Goal: Find specific page/section: Find specific page/section

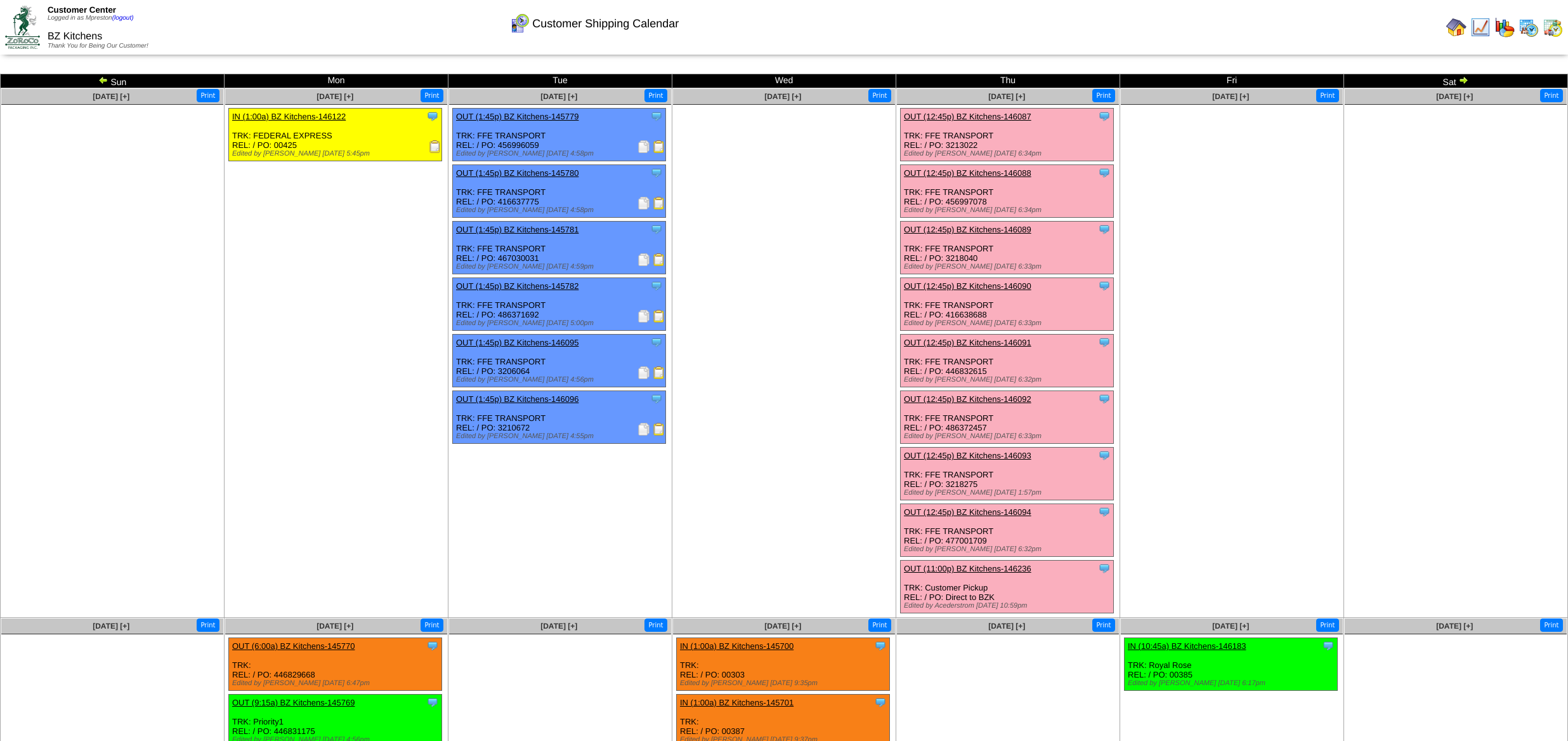
scroll to position [238, 0]
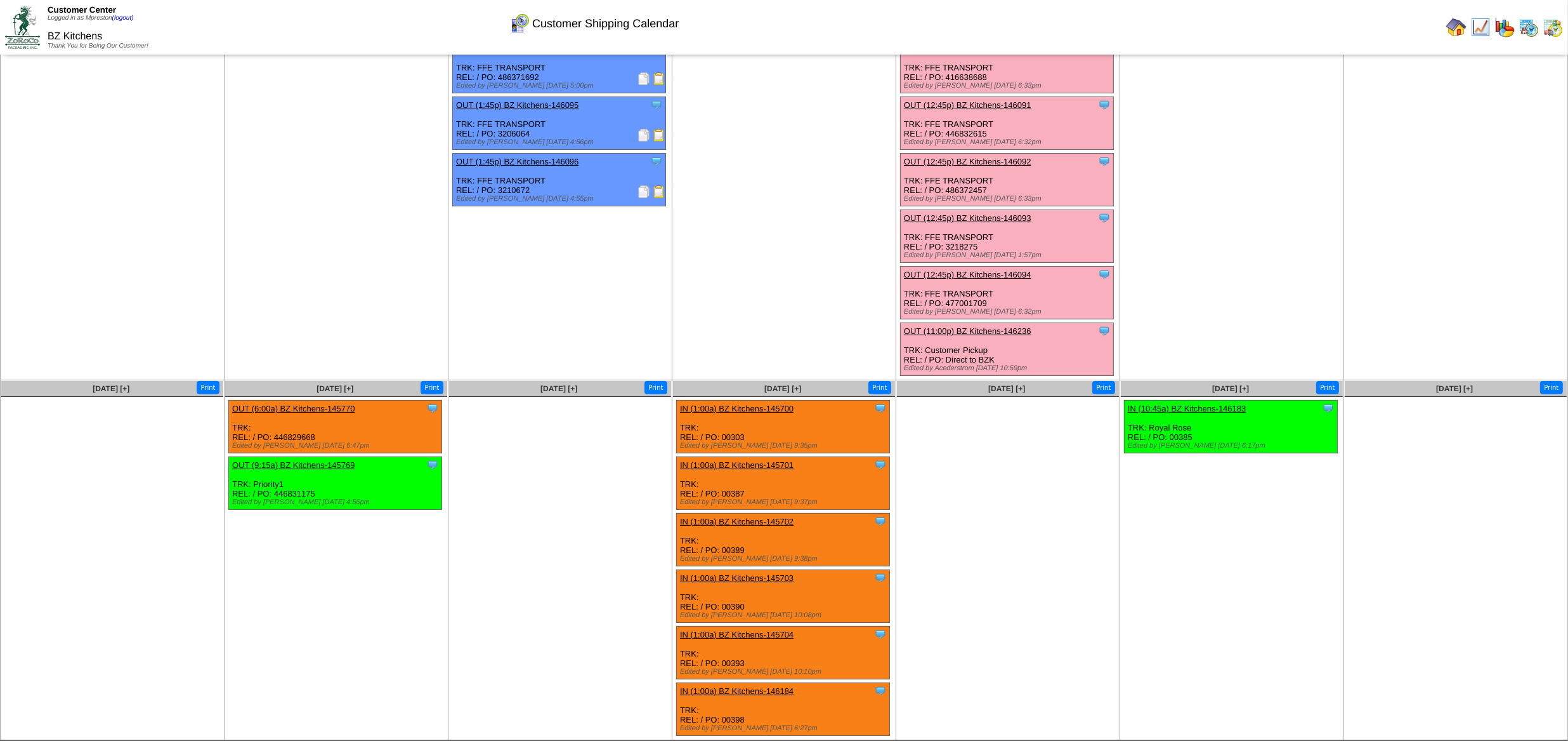
click at [1526, 21] on img at bounding box center [1529, 28] width 21 height 21
